Goal: Task Accomplishment & Management: Manage account settings

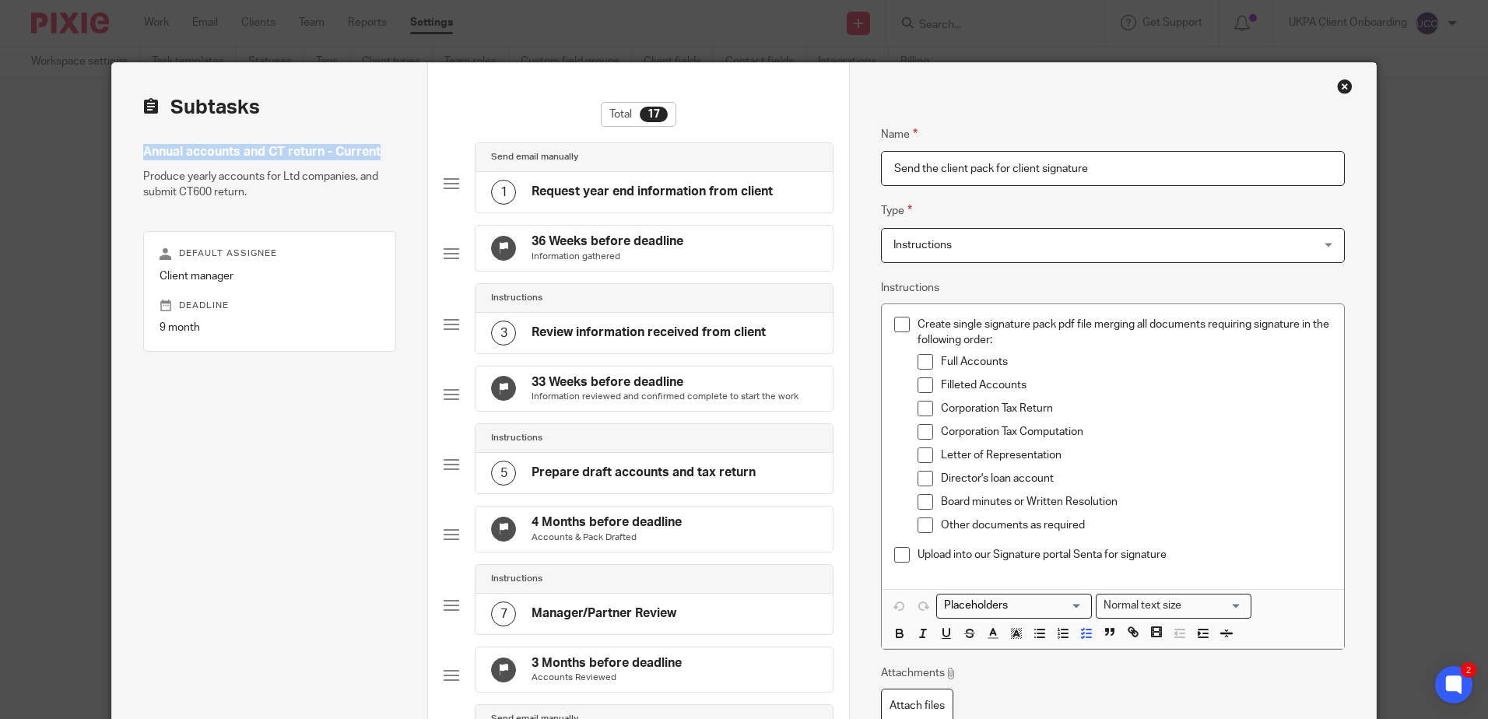
drag, startPoint x: 137, startPoint y: 150, endPoint x: 376, endPoint y: 156, distance: 238.9
click at [376, 156] on h4 "Annual accounts and CT return - Current" at bounding box center [269, 152] width 253 height 16
copy h4 "Annual accounts and CT return - Current"
drag, startPoint x: 138, startPoint y: 173, endPoint x: 254, endPoint y: 193, distance: 117.5
click at [254, 193] on p "Produce yearly accounts for Ltd companies, and submit CT600 return." at bounding box center [269, 185] width 253 height 32
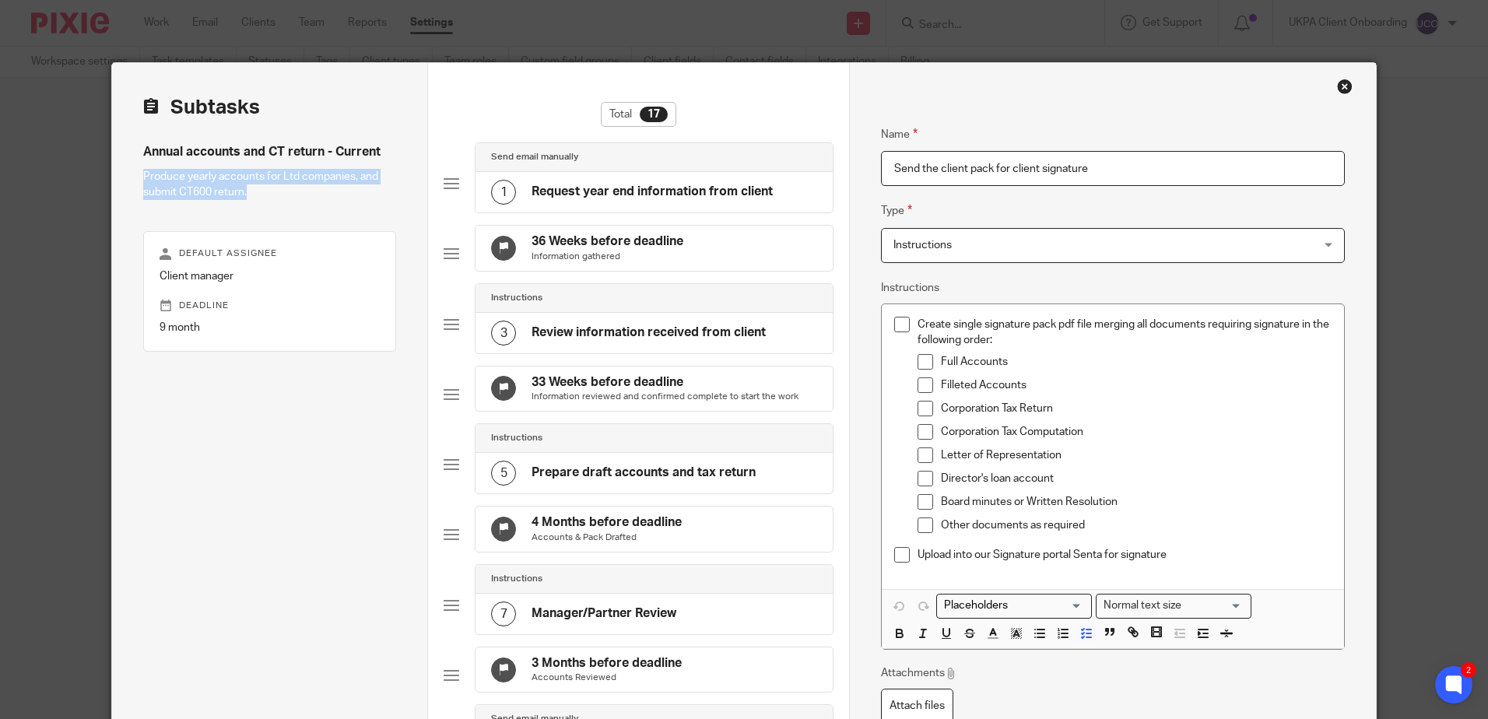
copy p "Produce yearly accounts for Ltd companies, and submit CT600 return."
drag, startPoint x: 354, startPoint y: 152, endPoint x: 139, endPoint y: 140, distance: 215.0
copy h4 "Annual accounts and CT return - Current"
drag, startPoint x: 311, startPoint y: 195, endPoint x: 135, endPoint y: 166, distance: 178.9
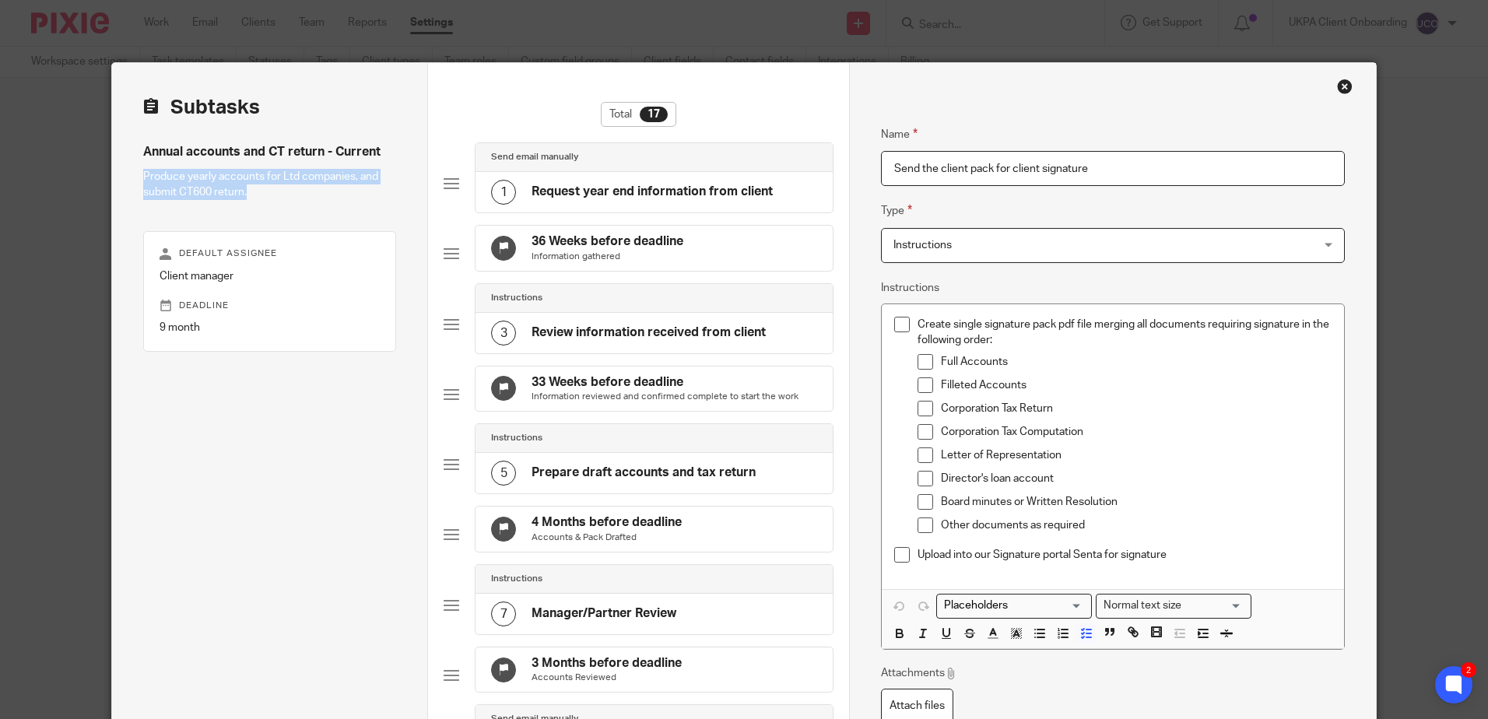
copy p "Produce yearly accounts for Ltd companies, and submit CT600 return."
click at [275, 179] on p "Produce yearly accounts for Ltd companies, and submit CT600 return." at bounding box center [269, 185] width 253 height 32
drag, startPoint x: 319, startPoint y: 150, endPoint x: 112, endPoint y: 139, distance: 207.2
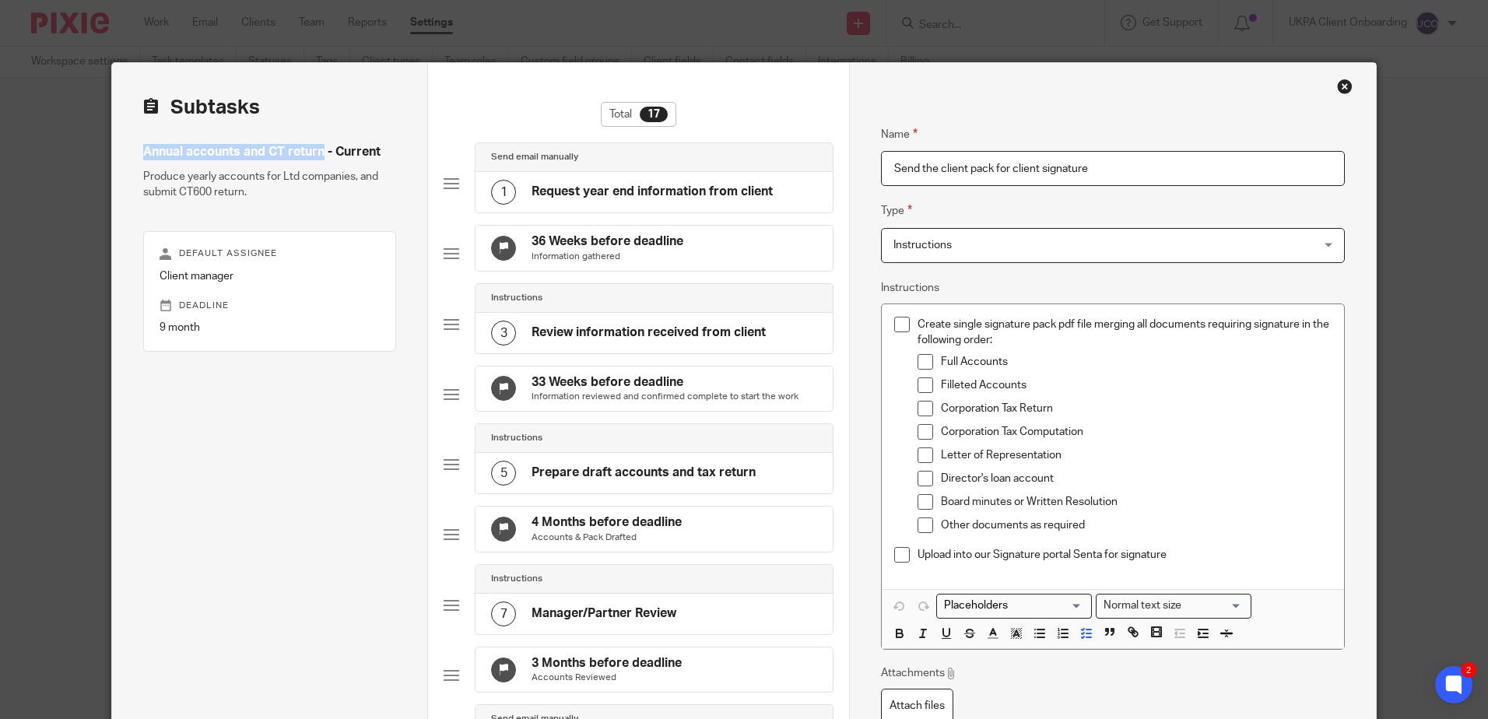
copy h4 "Annual accounts and CT return"
